Goal: Task Accomplishment & Management: Manage account settings

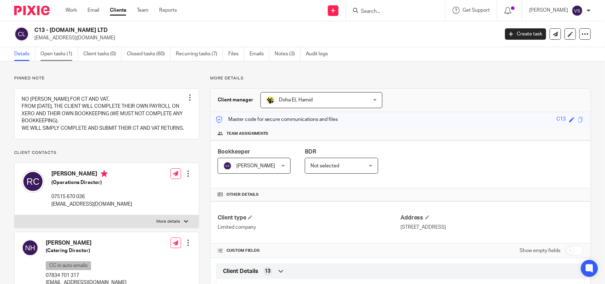
click at [59, 53] on link "Open tasks (1)" at bounding box center [59, 54] width 38 height 14
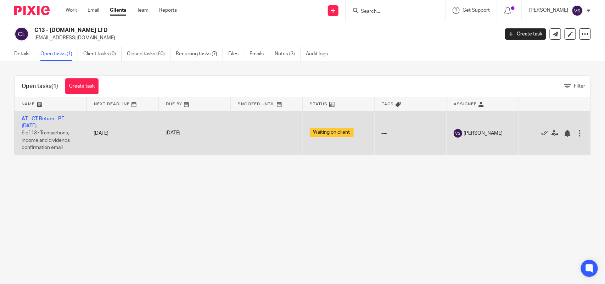
click at [51, 115] on td "AT - CT Return - PE 30-06-2025 6 of 13 · Transactions, income and dividends con…" at bounding box center [51, 133] width 72 height 44
click at [55, 117] on link "AT - CT Return - PE 30-06-2025" at bounding box center [43, 122] width 43 height 12
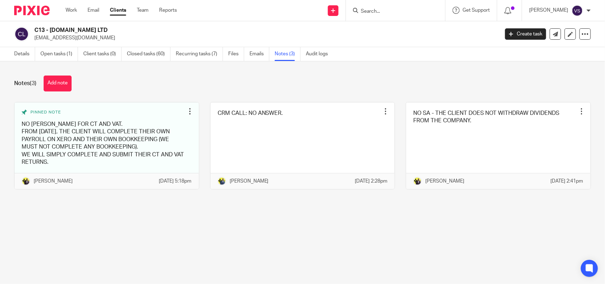
click at [61, 82] on button "Add note" at bounding box center [58, 84] width 28 height 16
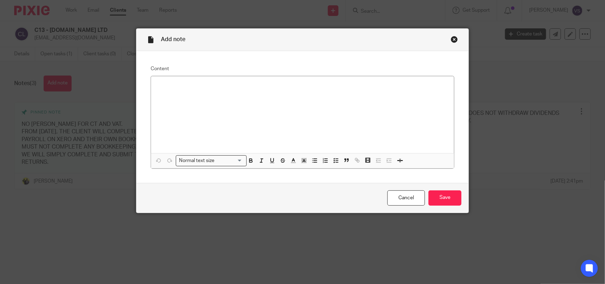
click at [199, 90] on div at bounding box center [302, 114] width 303 height 77
click at [157, 84] on p "The client will be doing their own bookkeeping and payroll journals. Please all…" at bounding box center [303, 85] width 292 height 7
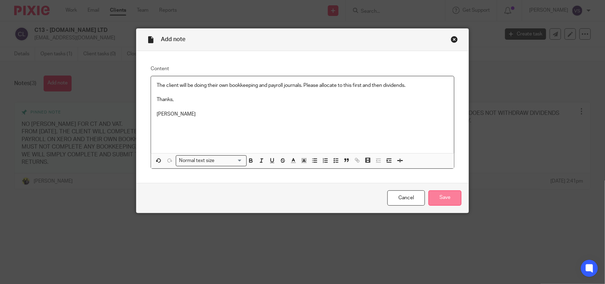
click at [443, 198] on input "Save" at bounding box center [445, 197] width 33 height 15
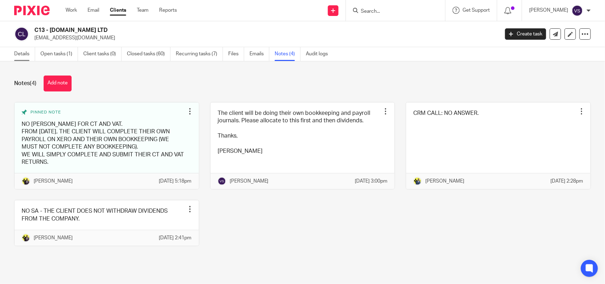
click at [17, 57] on link "Details" at bounding box center [24, 54] width 21 height 14
